Goal: Task Accomplishment & Management: Use online tool/utility

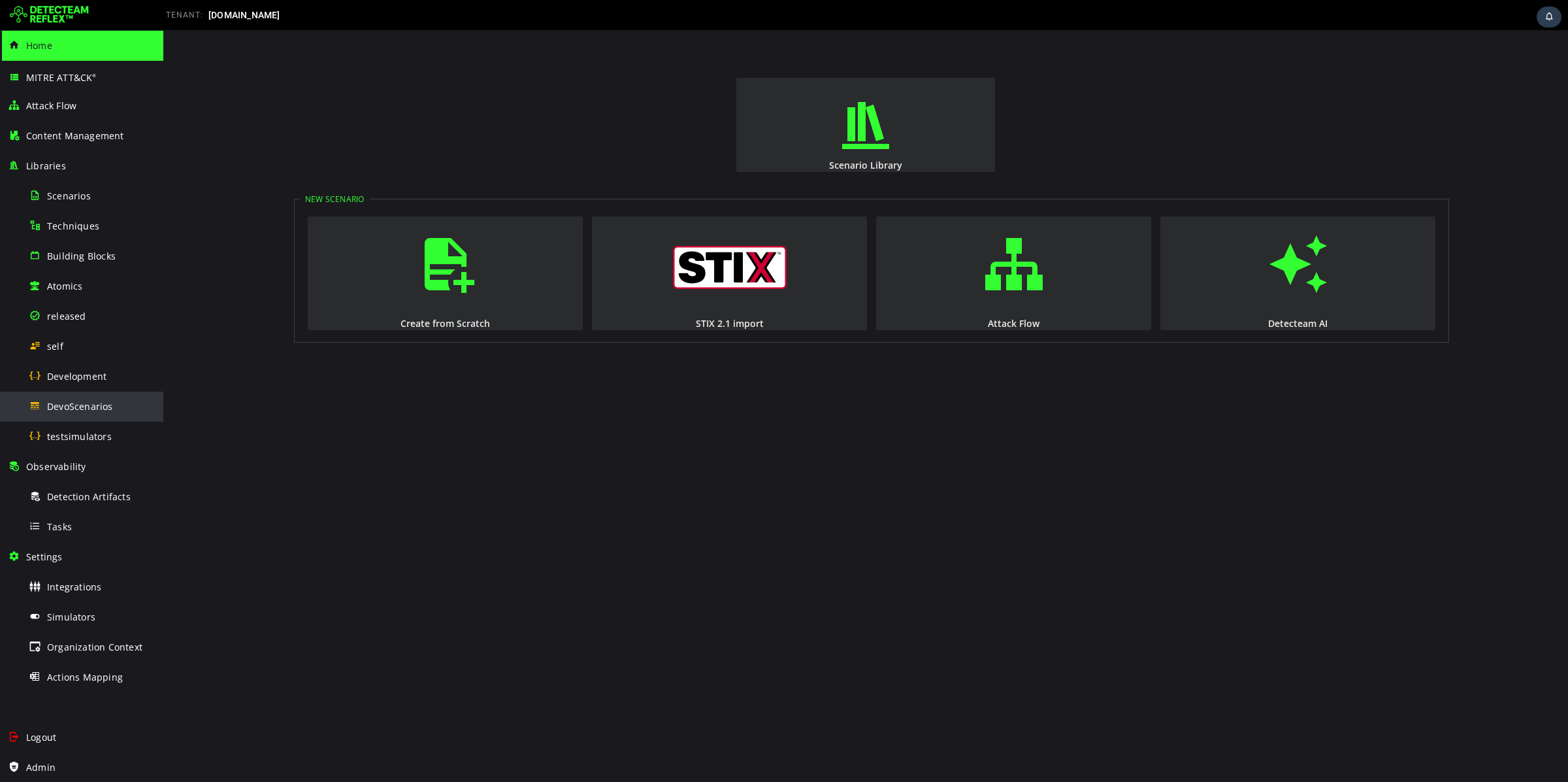
click at [80, 403] on span "DevoScenarios" at bounding box center [80, 406] width 66 height 12
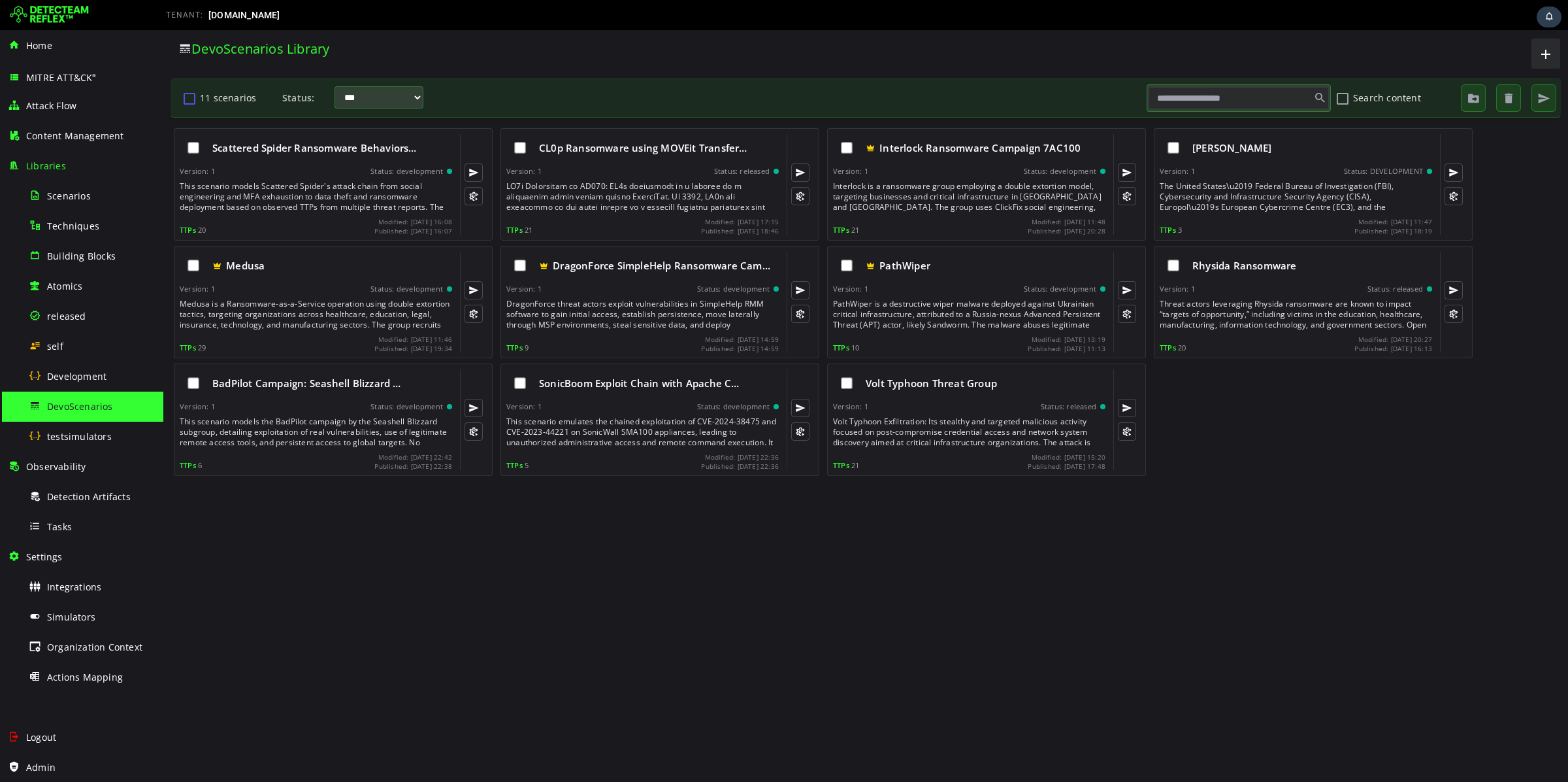
click at [188, 97] on button "11 scenarios" at bounding box center [189, 98] width 15 height 22
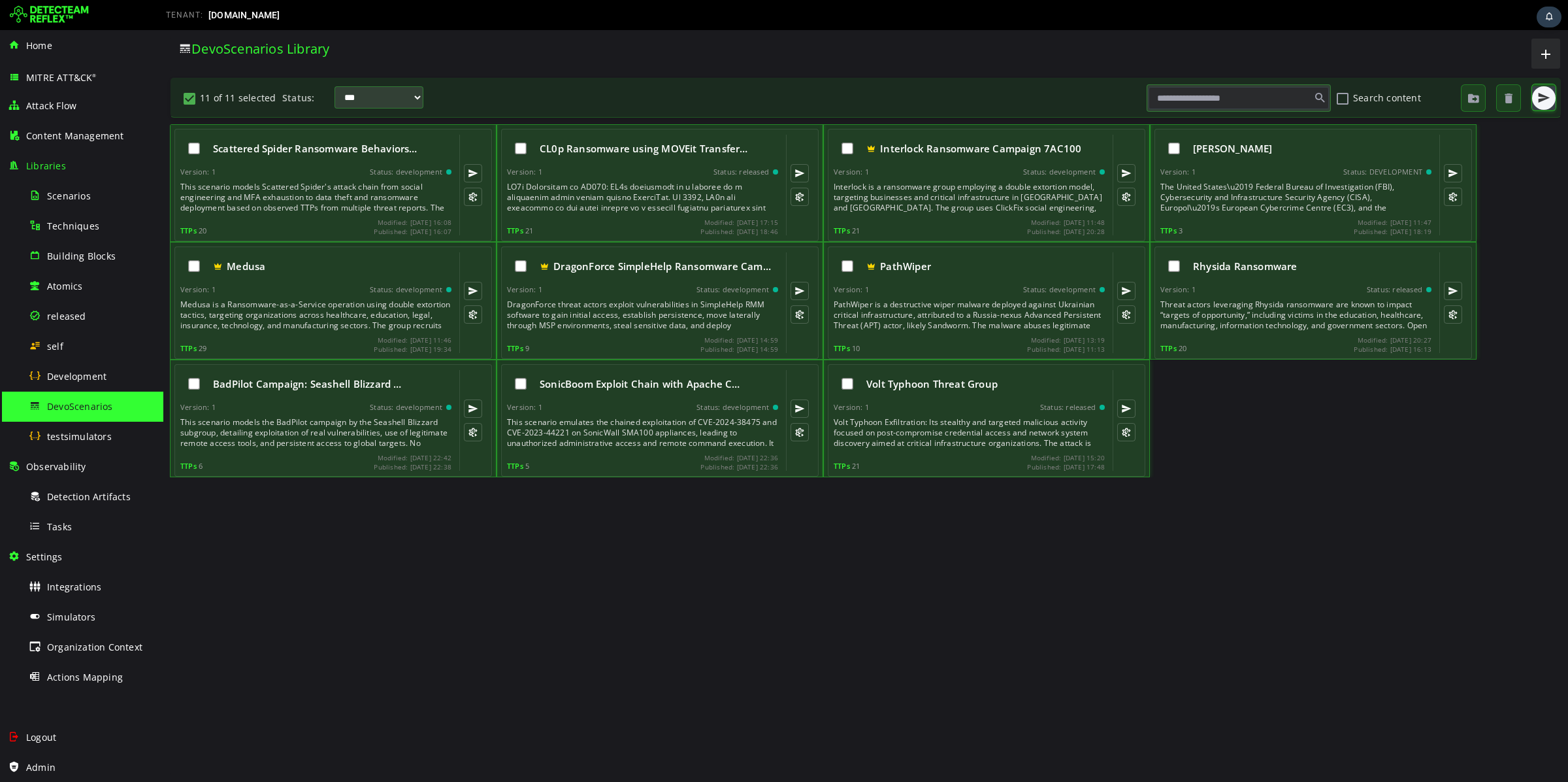
click at [1549, 104] on span "button" at bounding box center [1544, 98] width 13 height 13
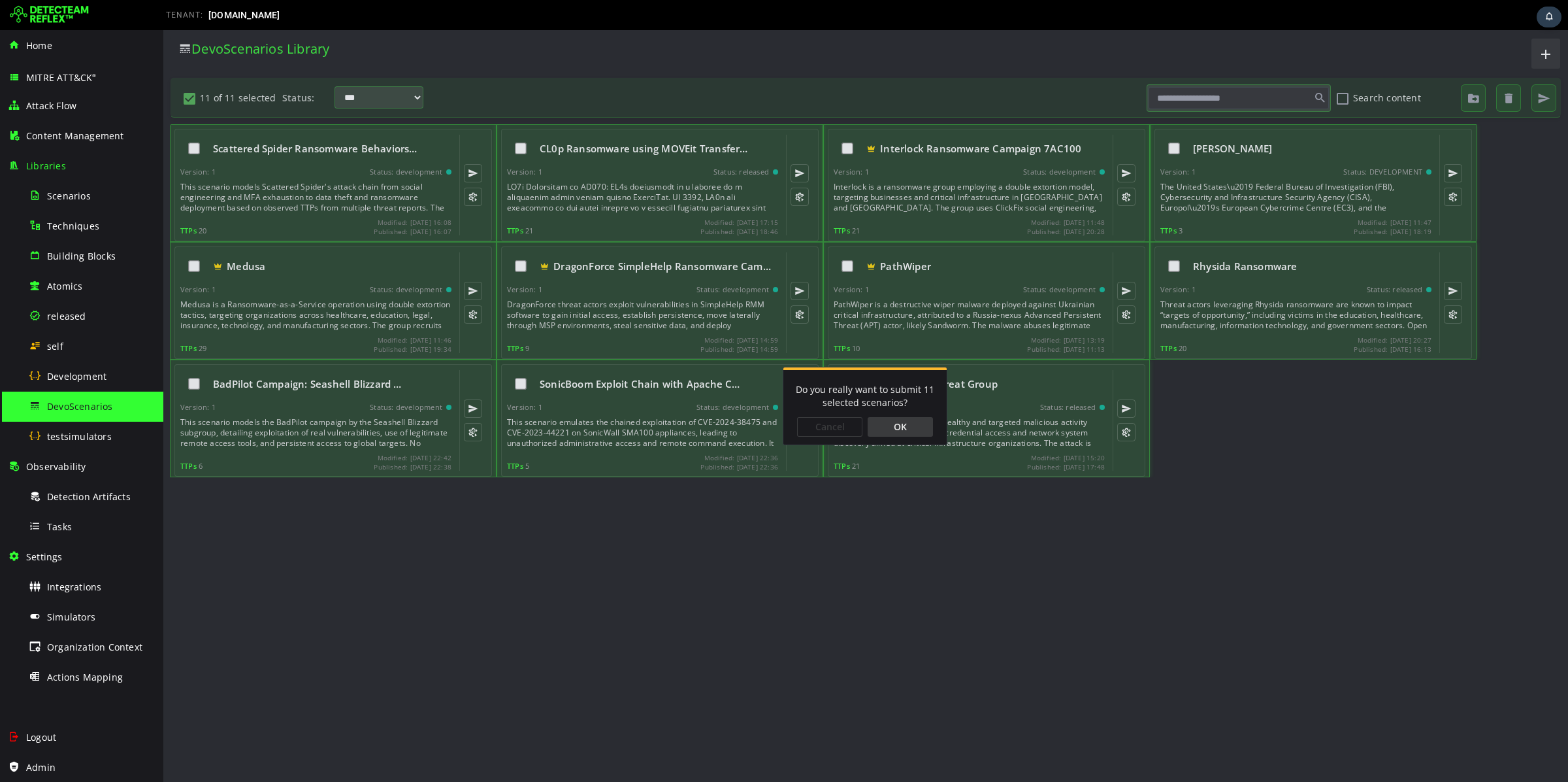
click at [917, 422] on div "OK" at bounding box center [900, 427] width 65 height 19
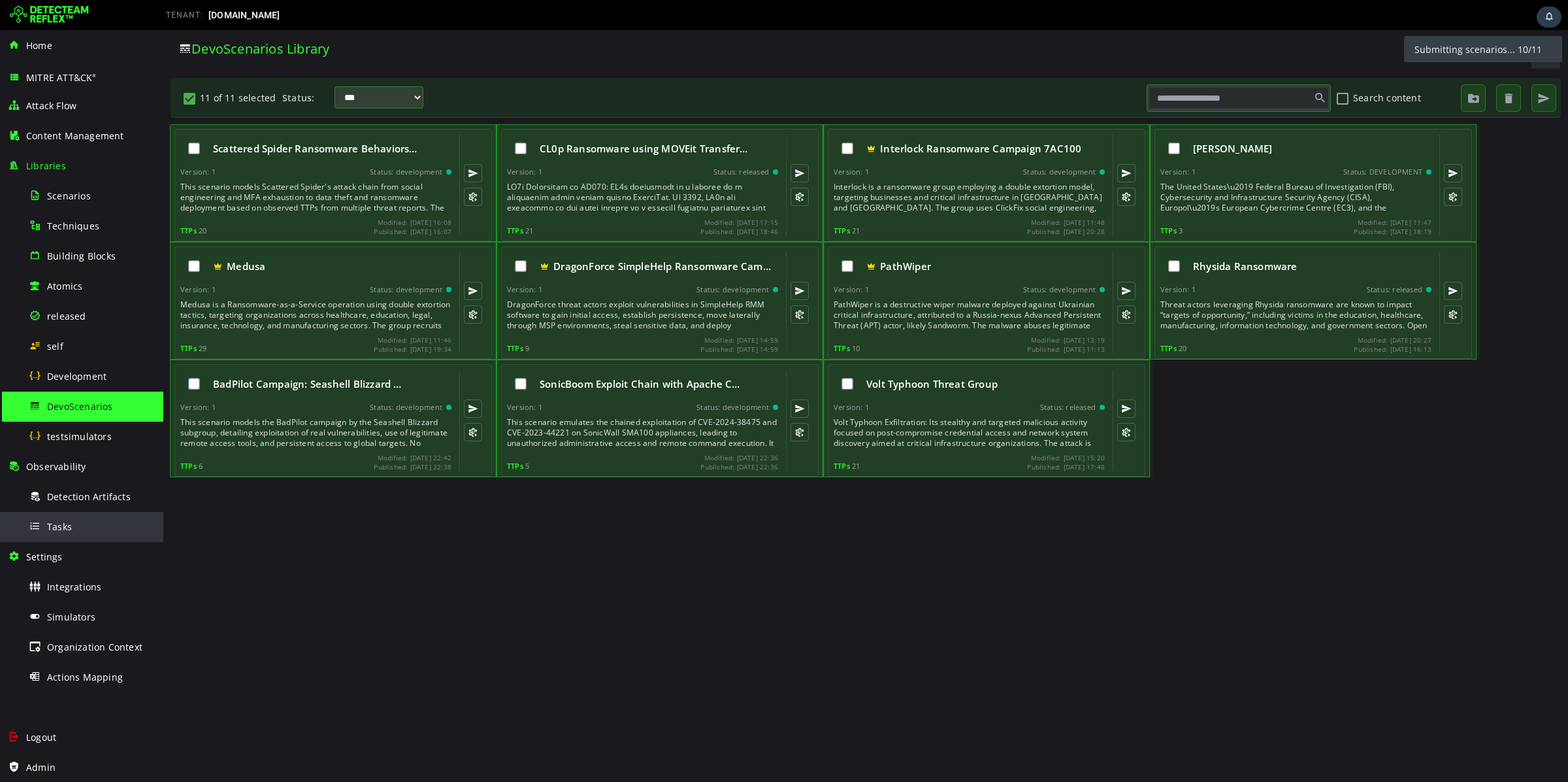
click at [63, 537] on div "Tasks" at bounding box center [92, 526] width 127 height 29
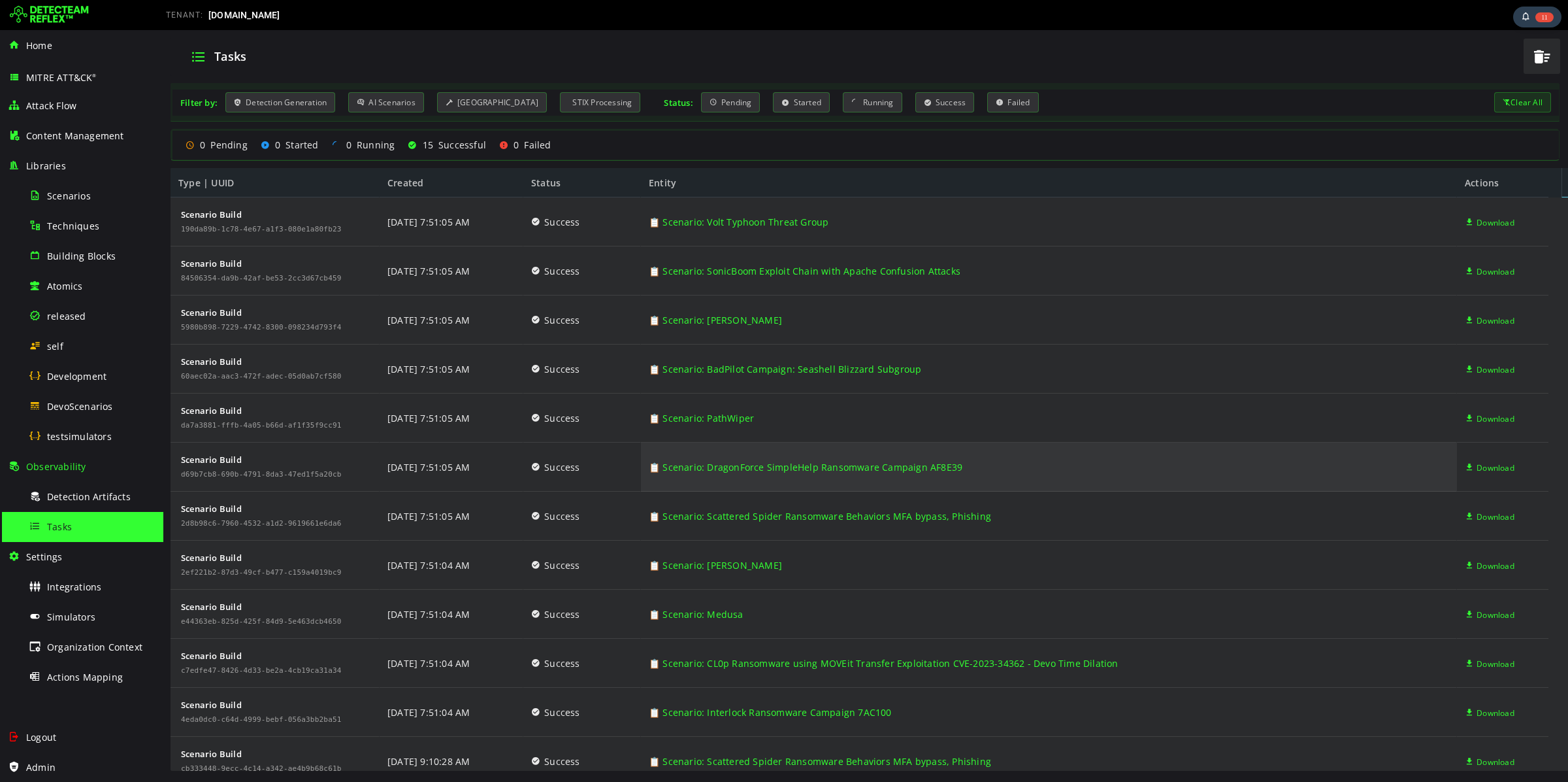
scroll to position [161, 0]
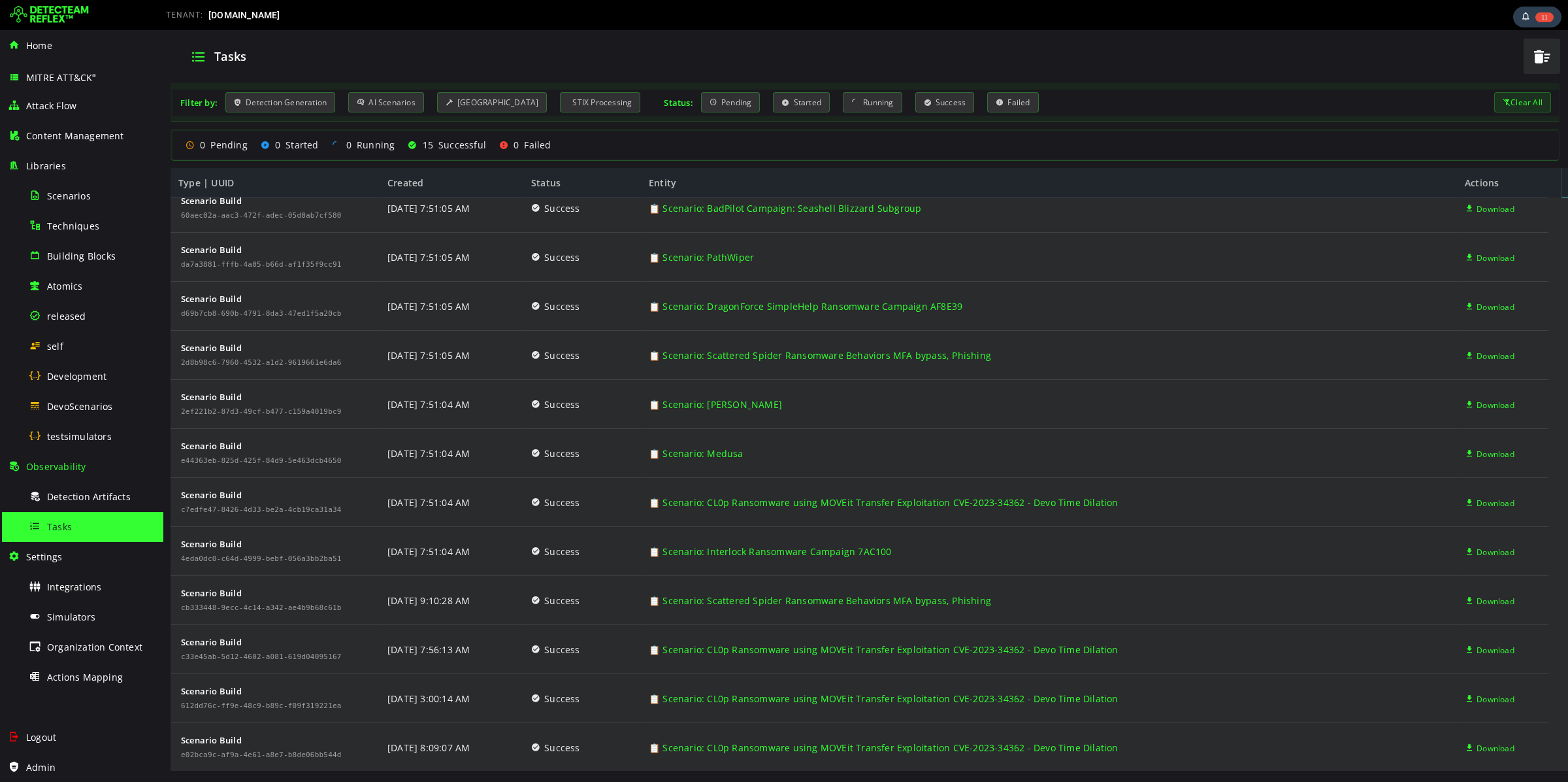
click at [1518, 96] on div "Clear All" at bounding box center [1523, 102] width 57 height 20
click at [1518, 104] on div "Clear All" at bounding box center [1523, 102] width 57 height 20
click at [1545, 60] on span "button" at bounding box center [1541, 56] width 19 height 27
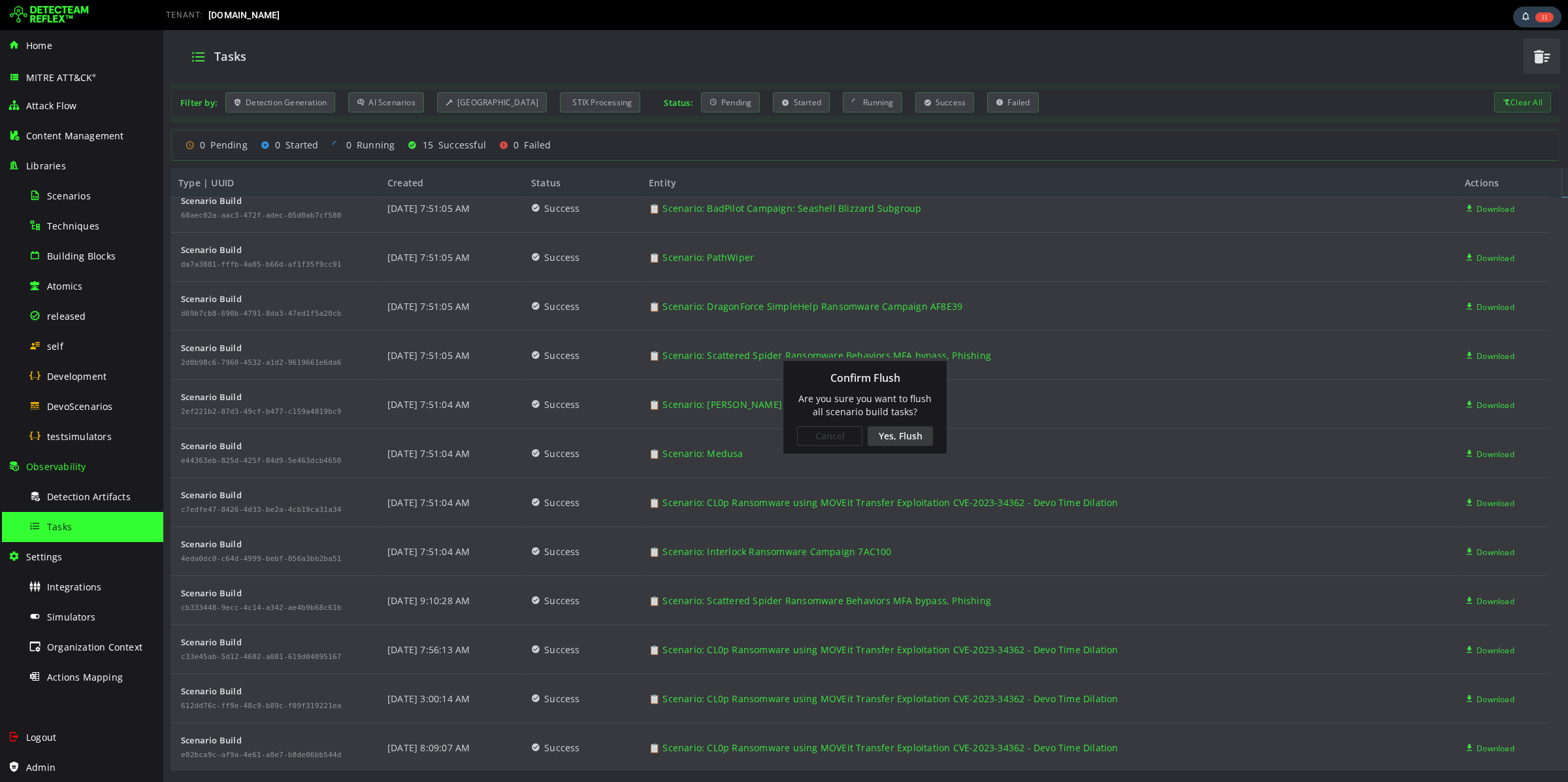
click at [901, 429] on div "Yes, Flush" at bounding box center [900, 436] width 65 height 19
